Goal: Task Accomplishment & Management: Manage account settings

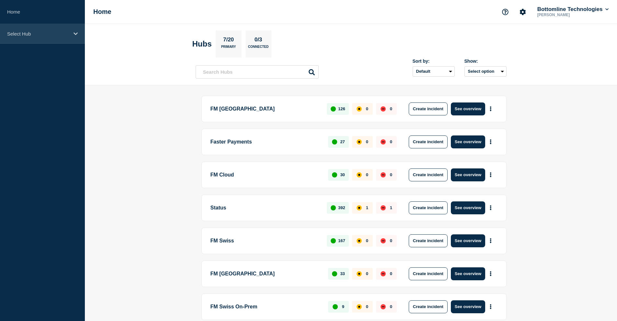
click at [48, 36] on p "Select Hub" at bounding box center [38, 34] width 62 height 6
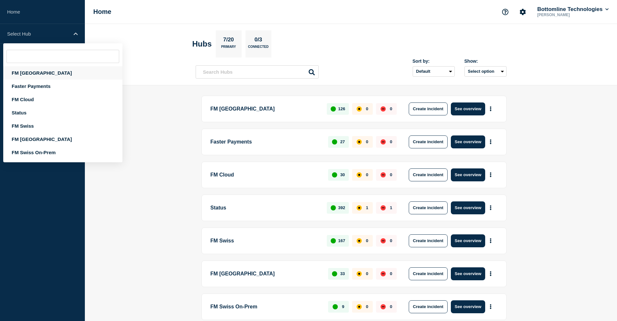
click at [41, 75] on div "FM [GEOGRAPHIC_DATA]" at bounding box center [62, 72] width 119 height 13
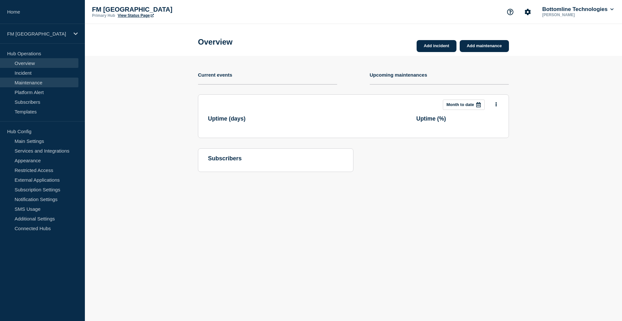
click at [37, 82] on link "Maintenance" at bounding box center [39, 83] width 78 height 10
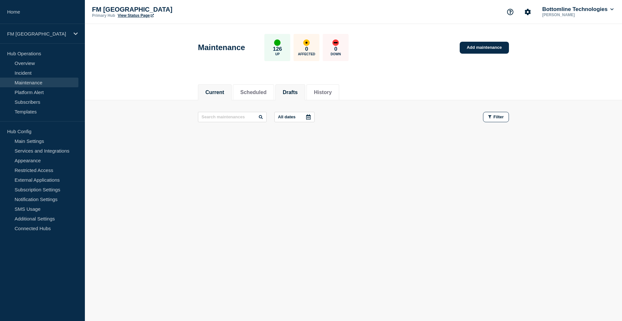
click at [295, 91] on button "Drafts" at bounding box center [290, 93] width 15 height 6
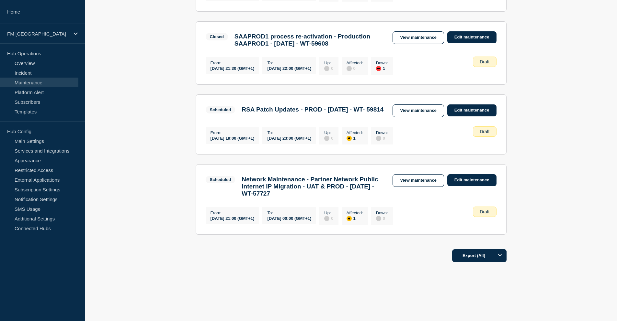
scroll to position [583, 0]
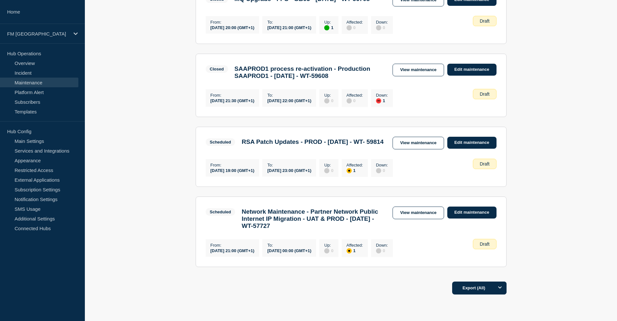
drag, startPoint x: 253, startPoint y: 178, endPoint x: 316, endPoint y: 183, distance: 63.4
click at [316, 146] on h3 "RSA Patch Updates - PROD - [DATE] - WT- 59814" at bounding box center [312, 142] width 142 height 7
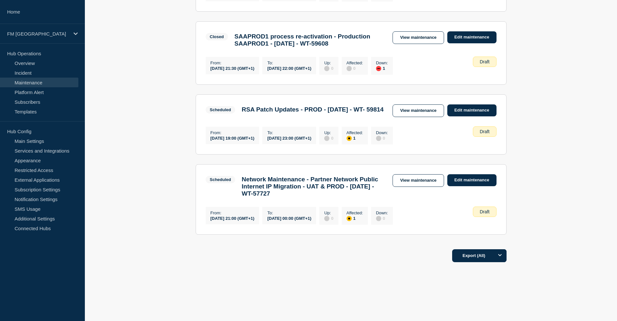
scroll to position [647, 0]
drag, startPoint x: 327, startPoint y: 189, endPoint x: 343, endPoint y: 205, distance: 22.9
click at [343, 197] on h3 "Network Maintenance - Partner Network Public Internet IP Migration - UAT & PROD…" at bounding box center [313, 186] width 144 height 21
